Goal: Check status: Check status

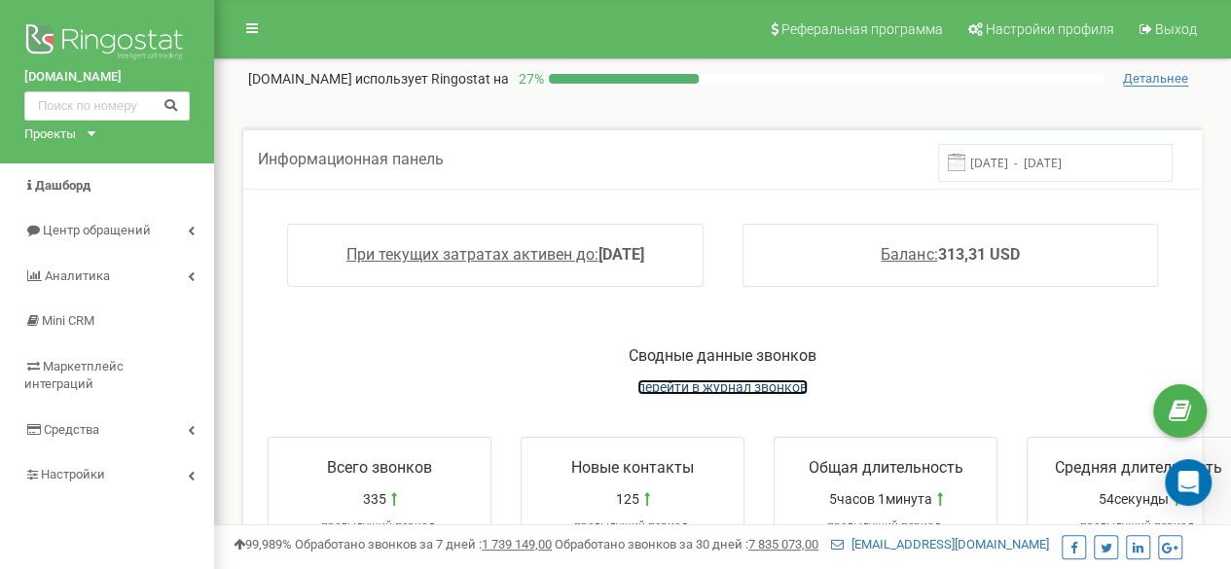
click at [751, 385] on span "перейти в журнал звонков" at bounding box center [723, 388] width 170 height 16
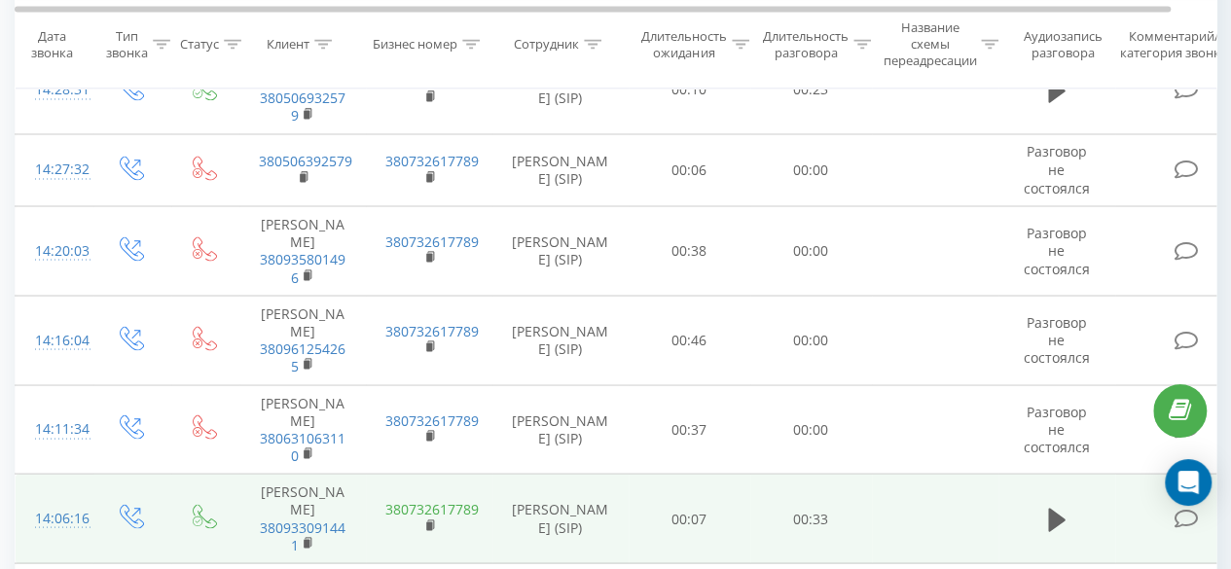
scroll to position [1655, 0]
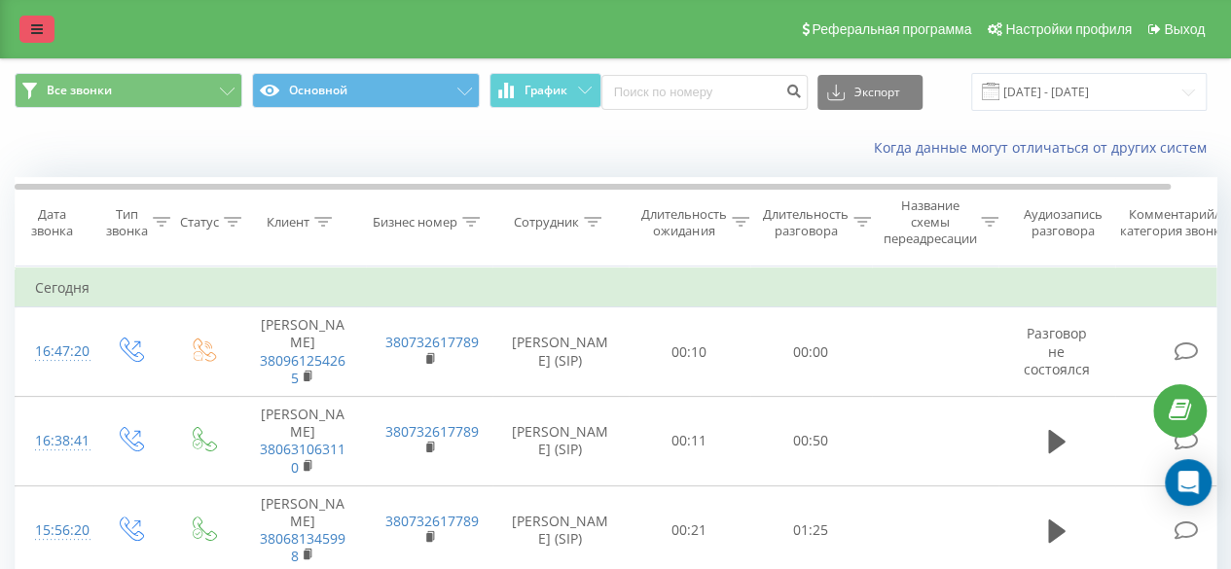
click at [29, 19] on link at bounding box center [36, 29] width 35 height 27
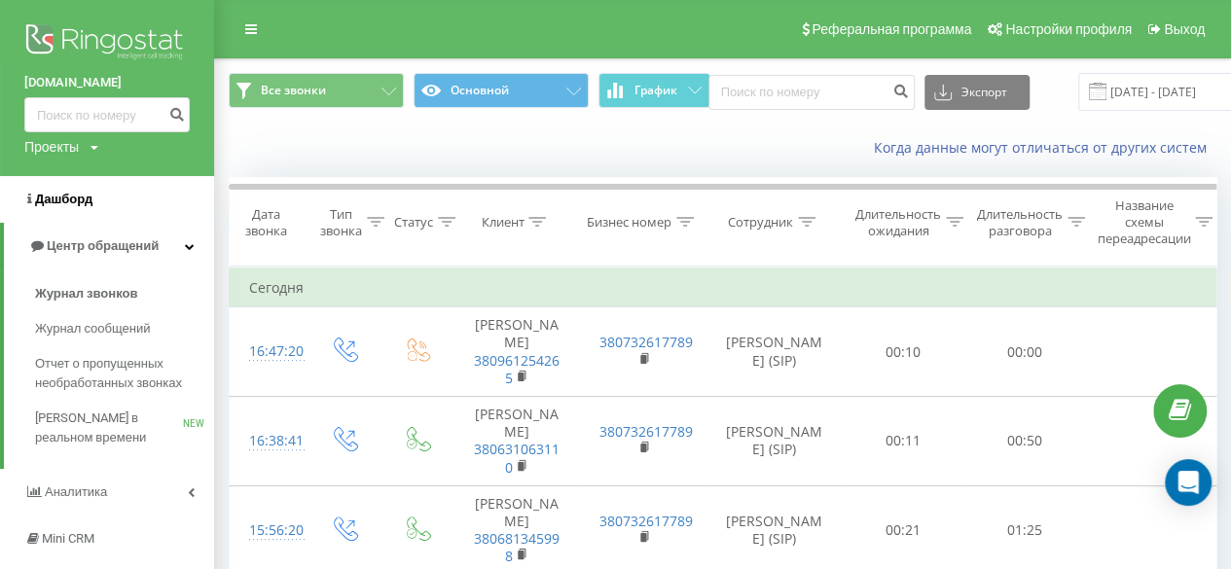
click at [55, 201] on span "Дашборд" at bounding box center [63, 199] width 57 height 15
